Goal: Navigation & Orientation: Find specific page/section

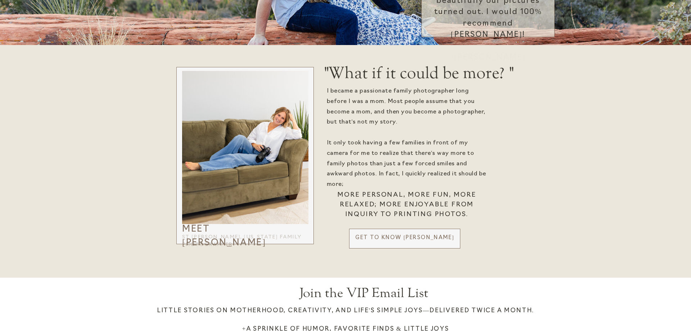
scroll to position [807, 0]
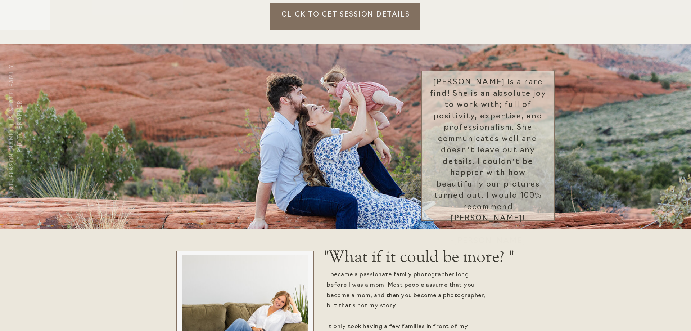
click at [318, 17] on p "Click to Get session details" at bounding box center [345, 20] width 151 height 20
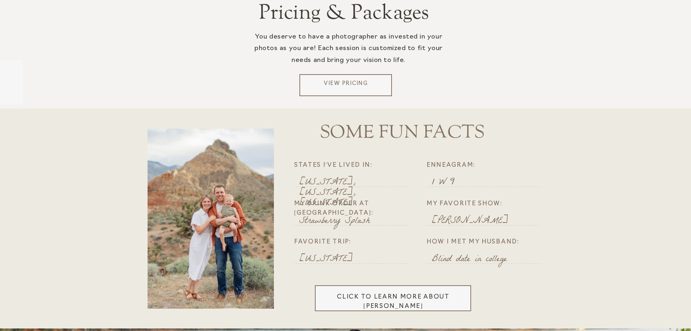
scroll to position [1358, 0]
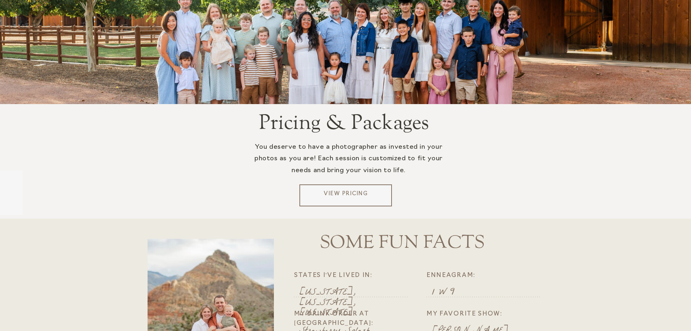
click at [368, 189] on div at bounding box center [345, 195] width 92 height 22
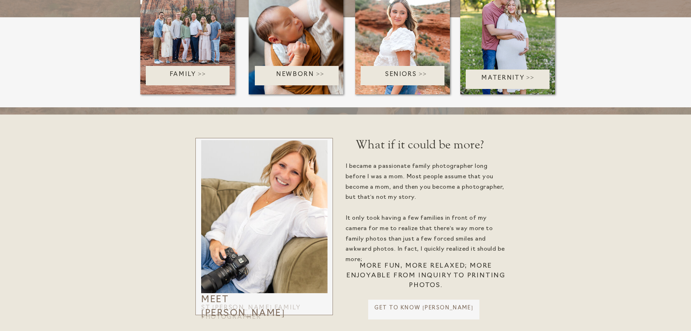
scroll to position [1470, 0]
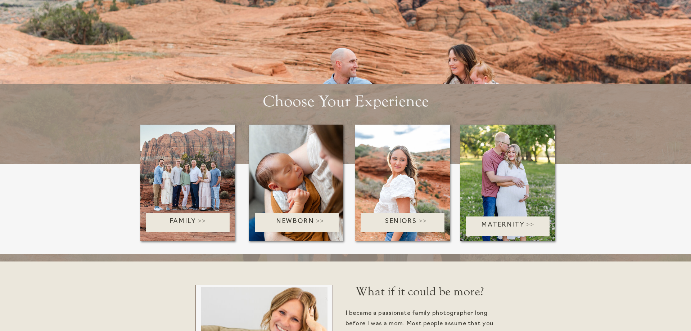
click at [185, 222] on p "Family >>" at bounding box center [187, 223] width 103 height 12
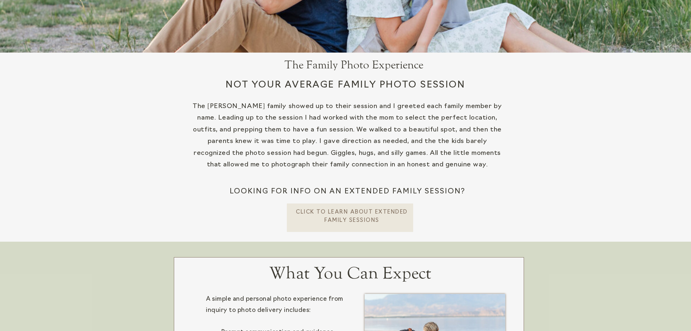
click at [328, 217] on p "CLick To learn about extended Family Sessions" at bounding box center [351, 215] width 113 height 15
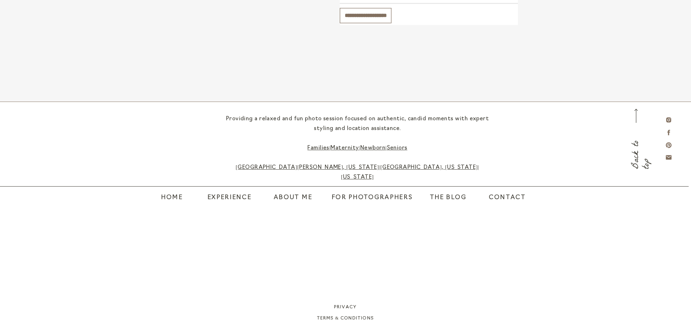
scroll to position [2468, 0]
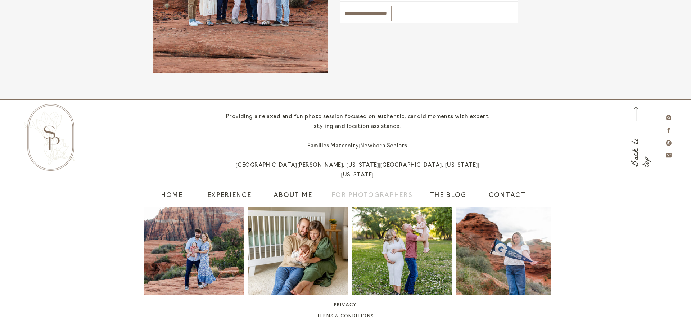
click at [342, 196] on nav "For Photographers" at bounding box center [372, 196] width 90 height 10
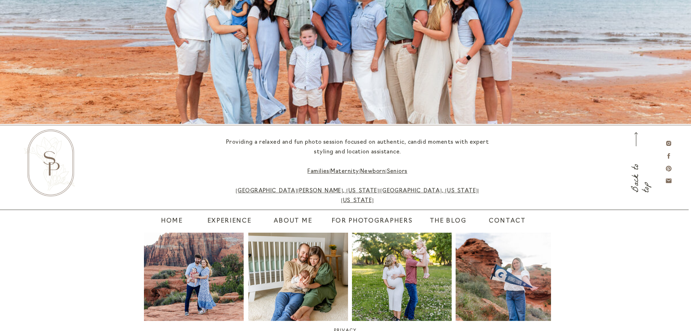
scroll to position [2007, 0]
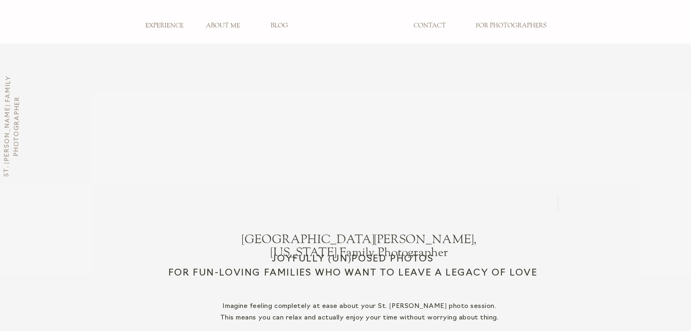
scroll to position [807, 0]
